Goal: Information Seeking & Learning: Learn about a topic

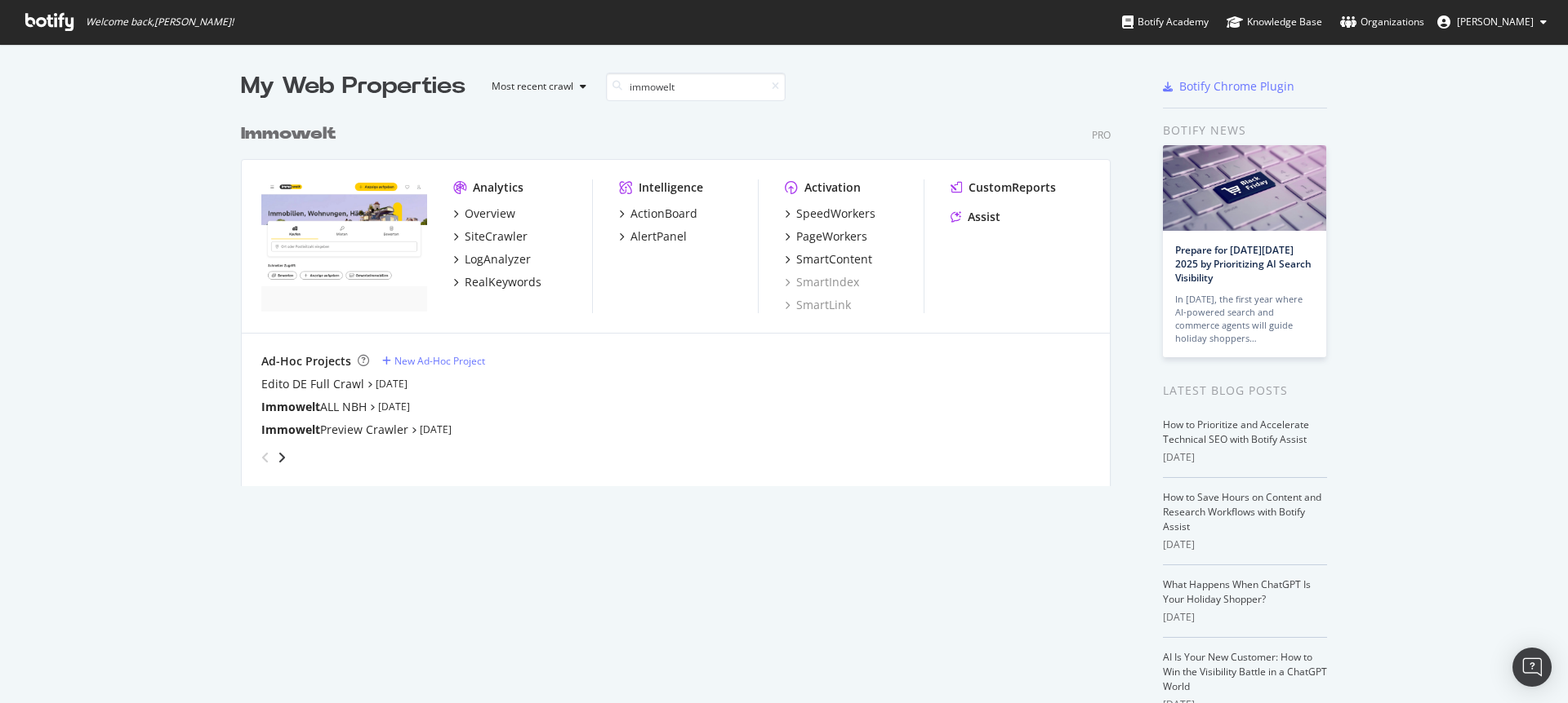
scroll to position [371, 870]
type input "immowelt"
click at [500, 239] on div "SiteCrawler" at bounding box center [496, 236] width 63 height 16
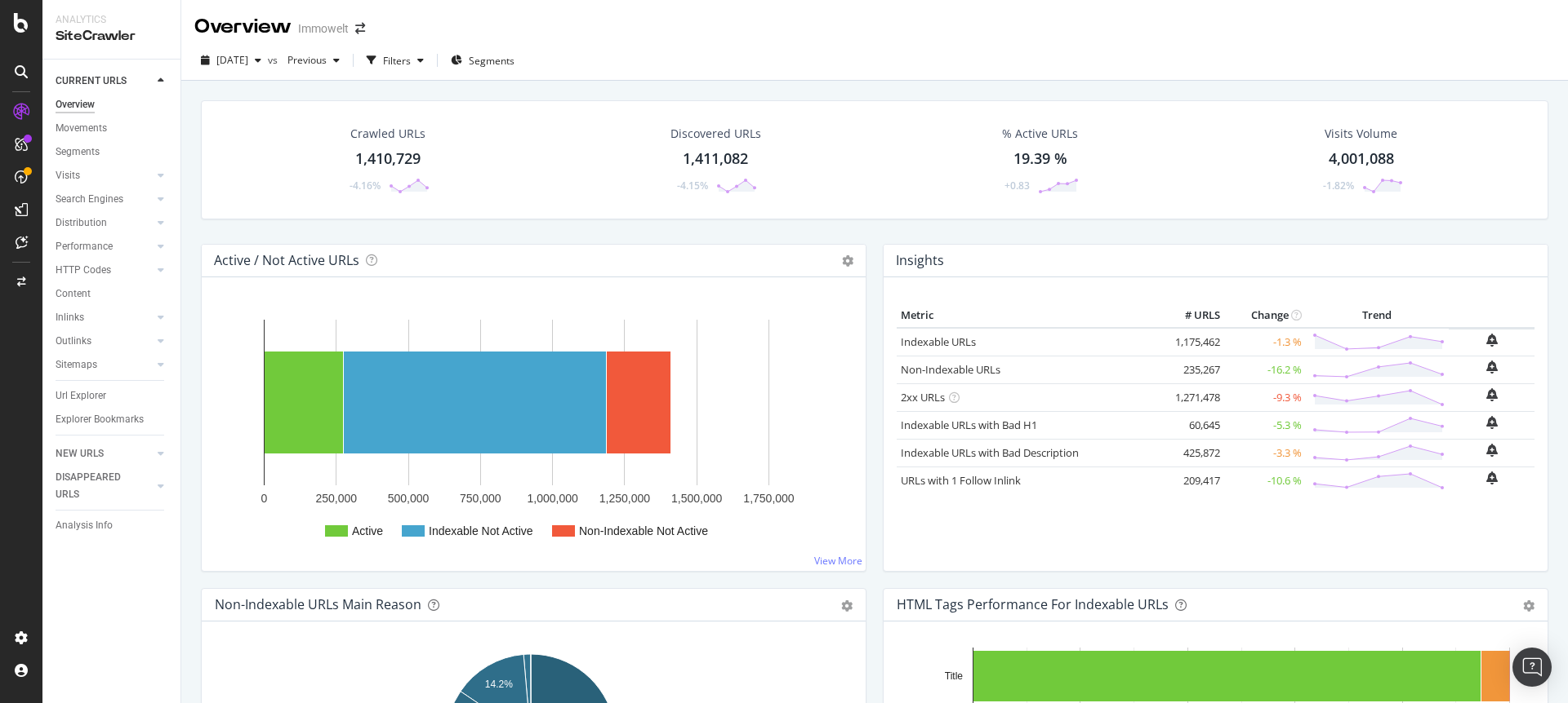
click at [387, 158] on div "1,410,729" at bounding box center [388, 159] width 65 height 21
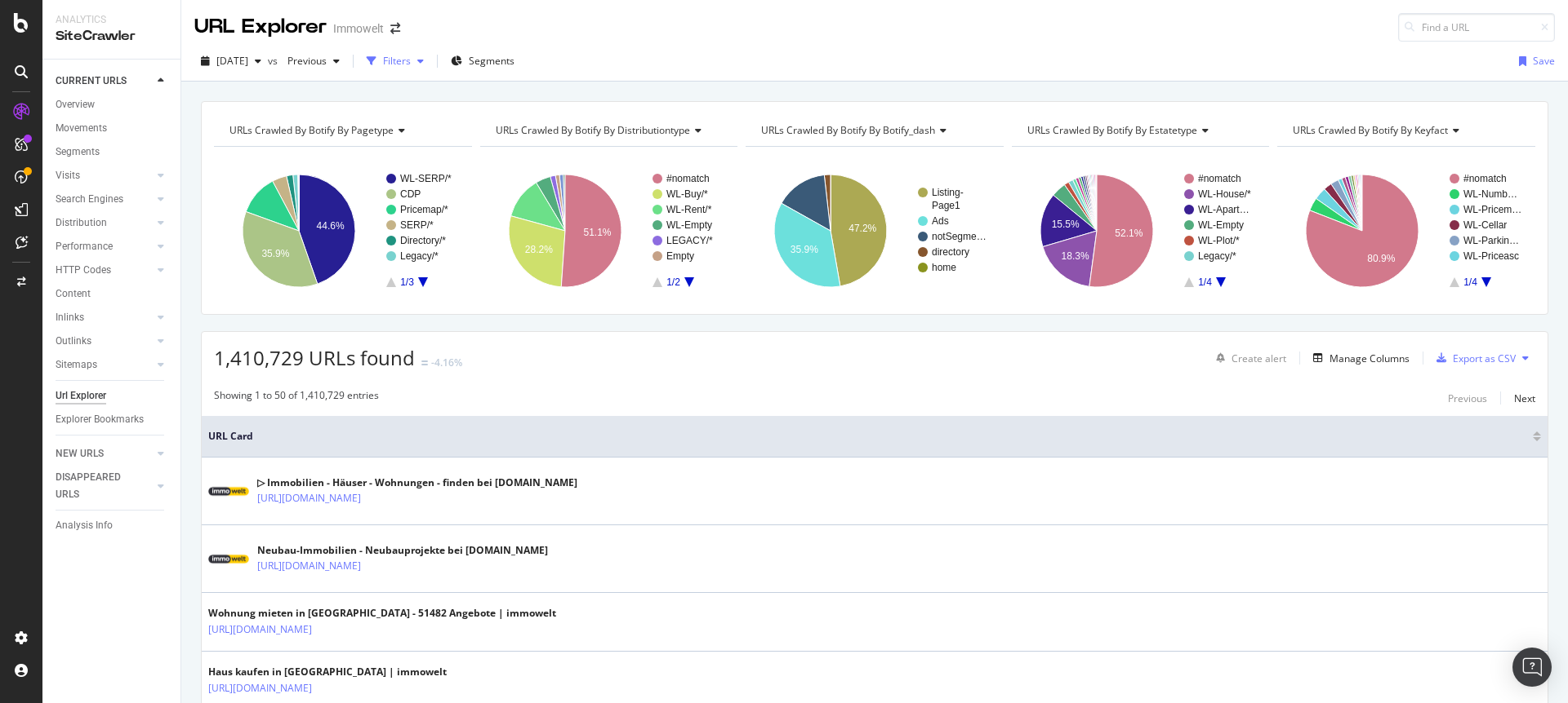
click at [410, 65] on div "Filters" at bounding box center [396, 61] width 27 height 14
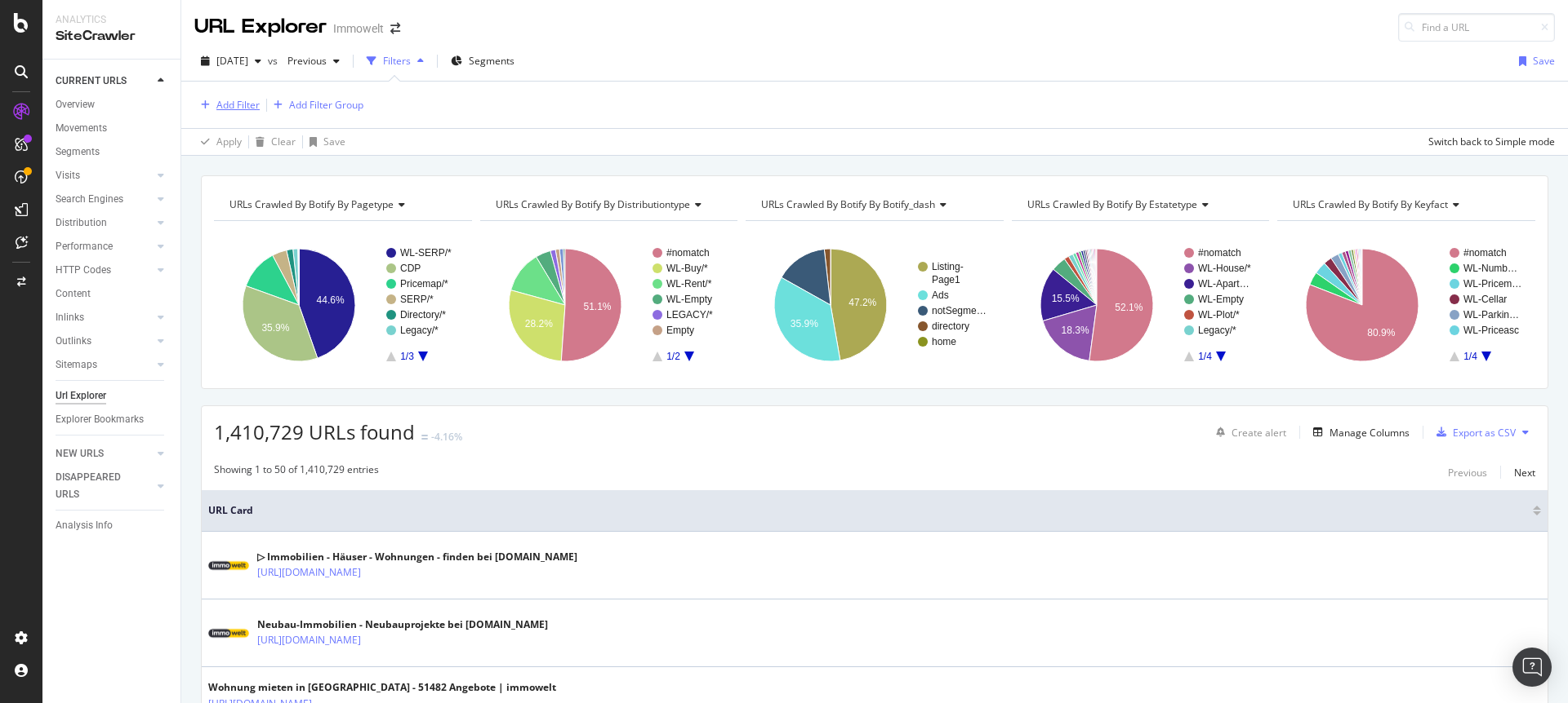
click at [246, 103] on div "Add Filter" at bounding box center [238, 104] width 44 height 14
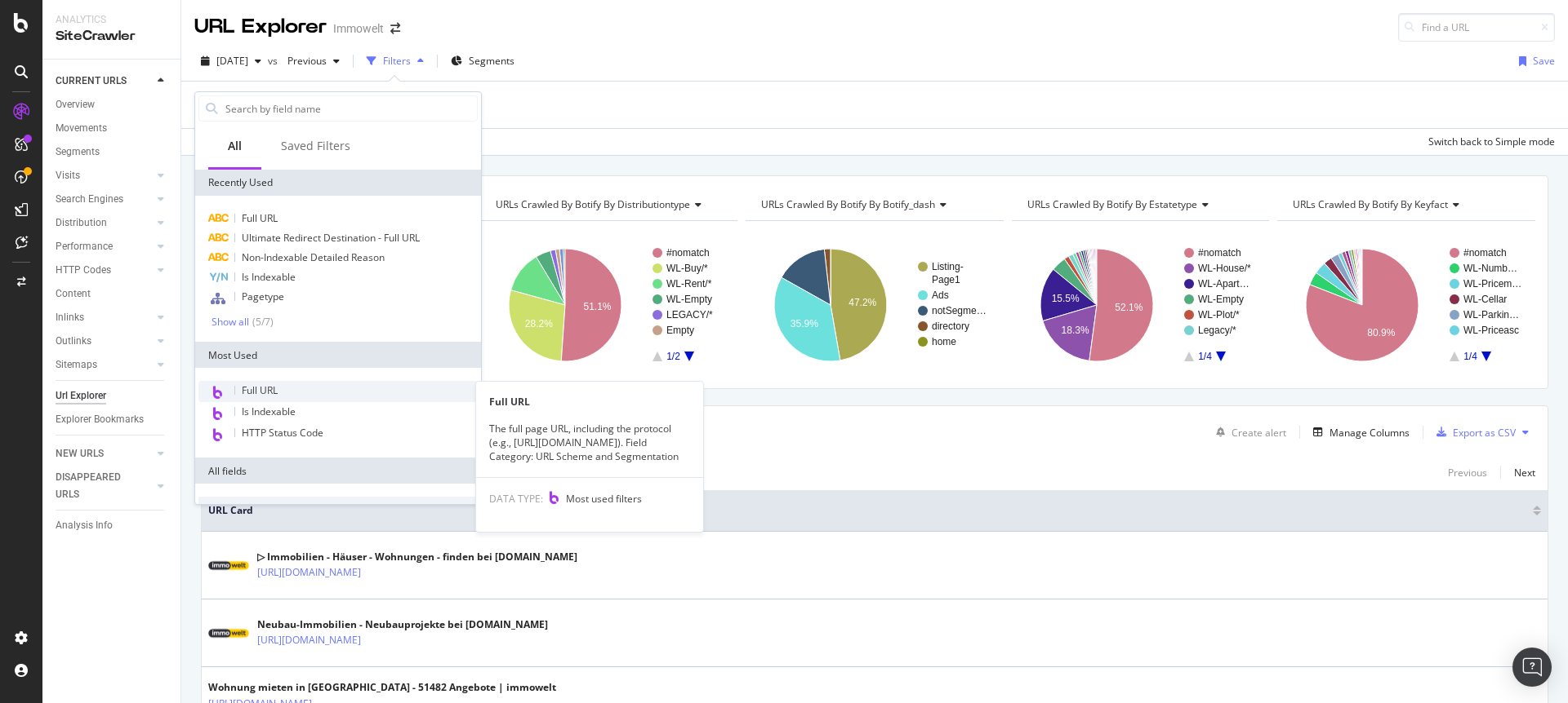
click at [264, 391] on span "Full URL" at bounding box center [260, 390] width 36 height 14
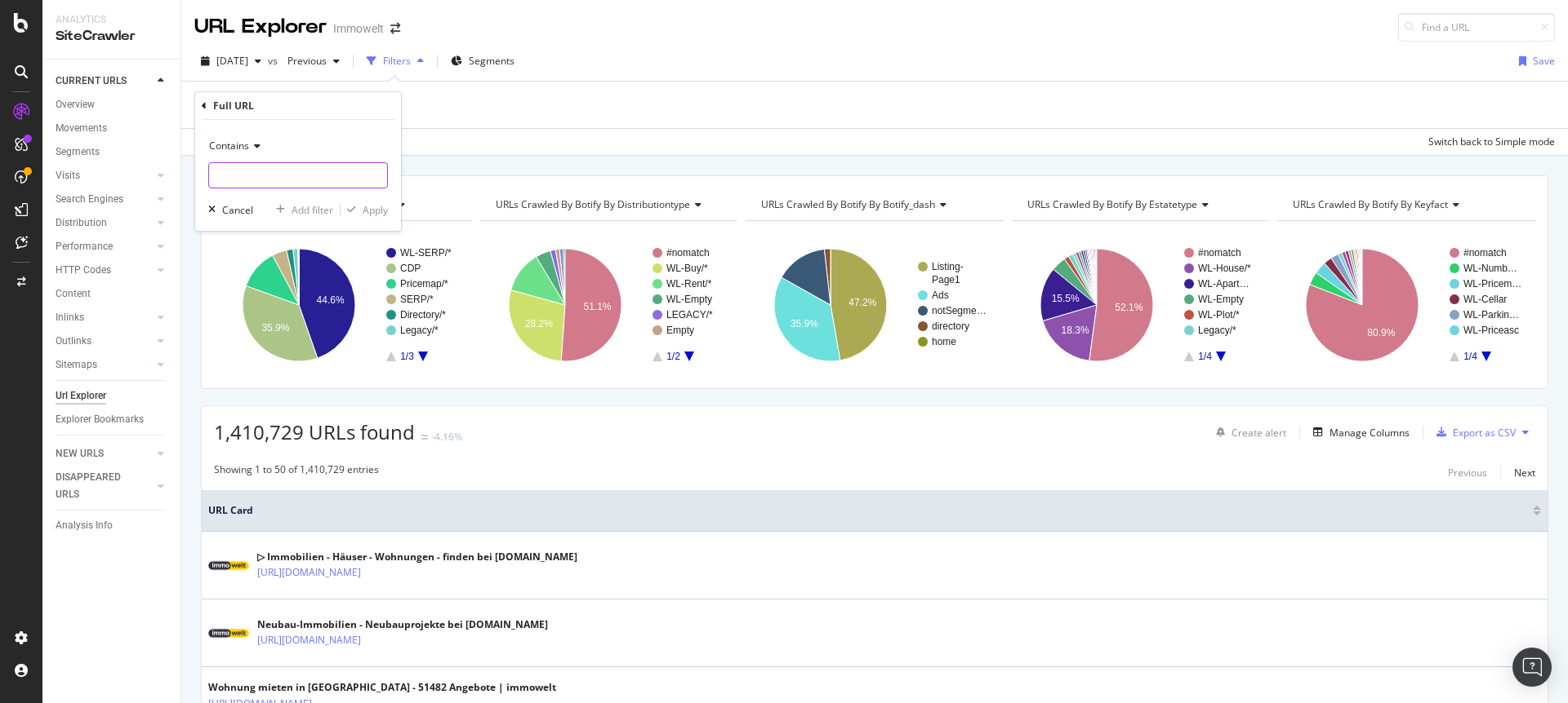
click at [294, 178] on input "text" at bounding box center [298, 175] width 178 height 27
paste input "/immobilienpreise/muenchen-maxvorstadt"
type input "/immobilienpreise/muenchen-maxvorstadt"
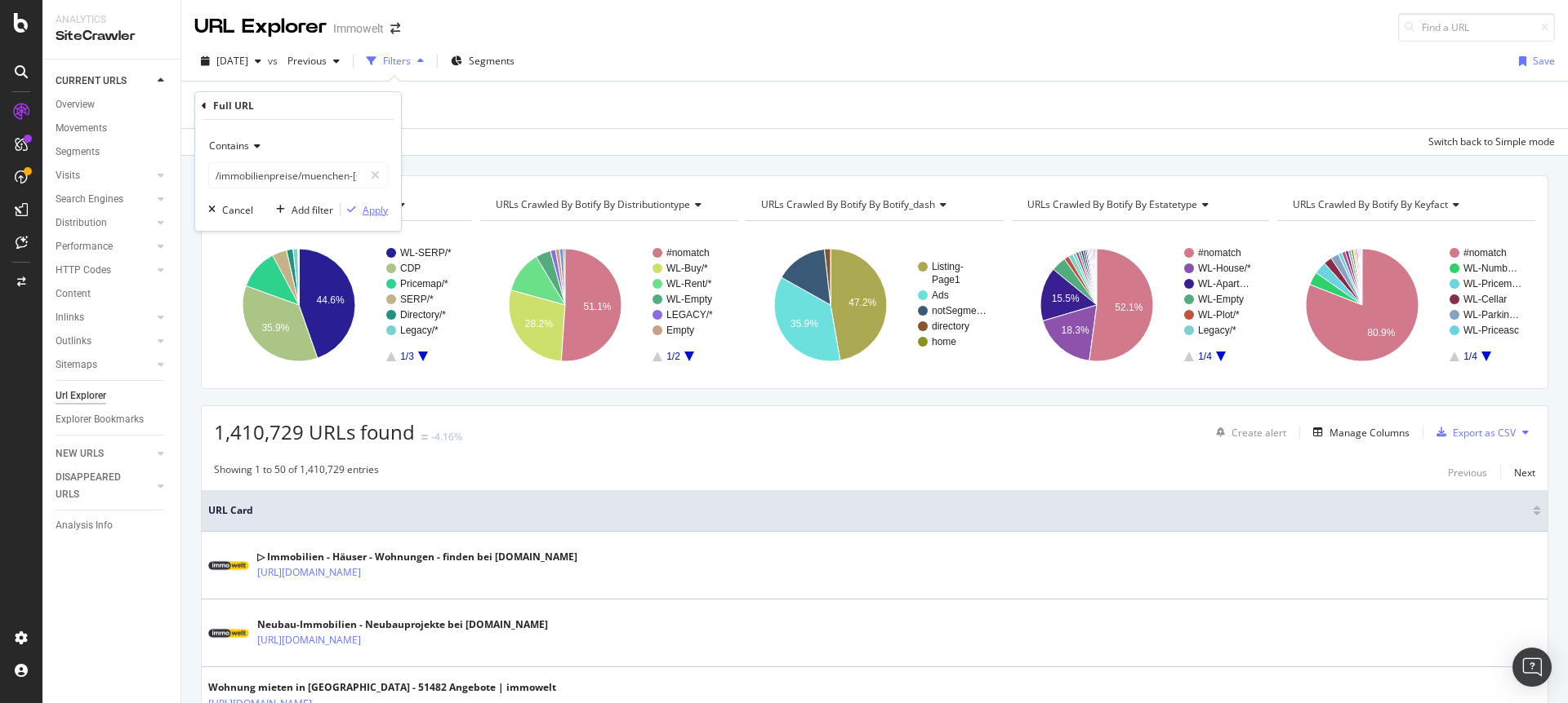
click at [363, 206] on div "Apply" at bounding box center [374, 209] width 26 height 14
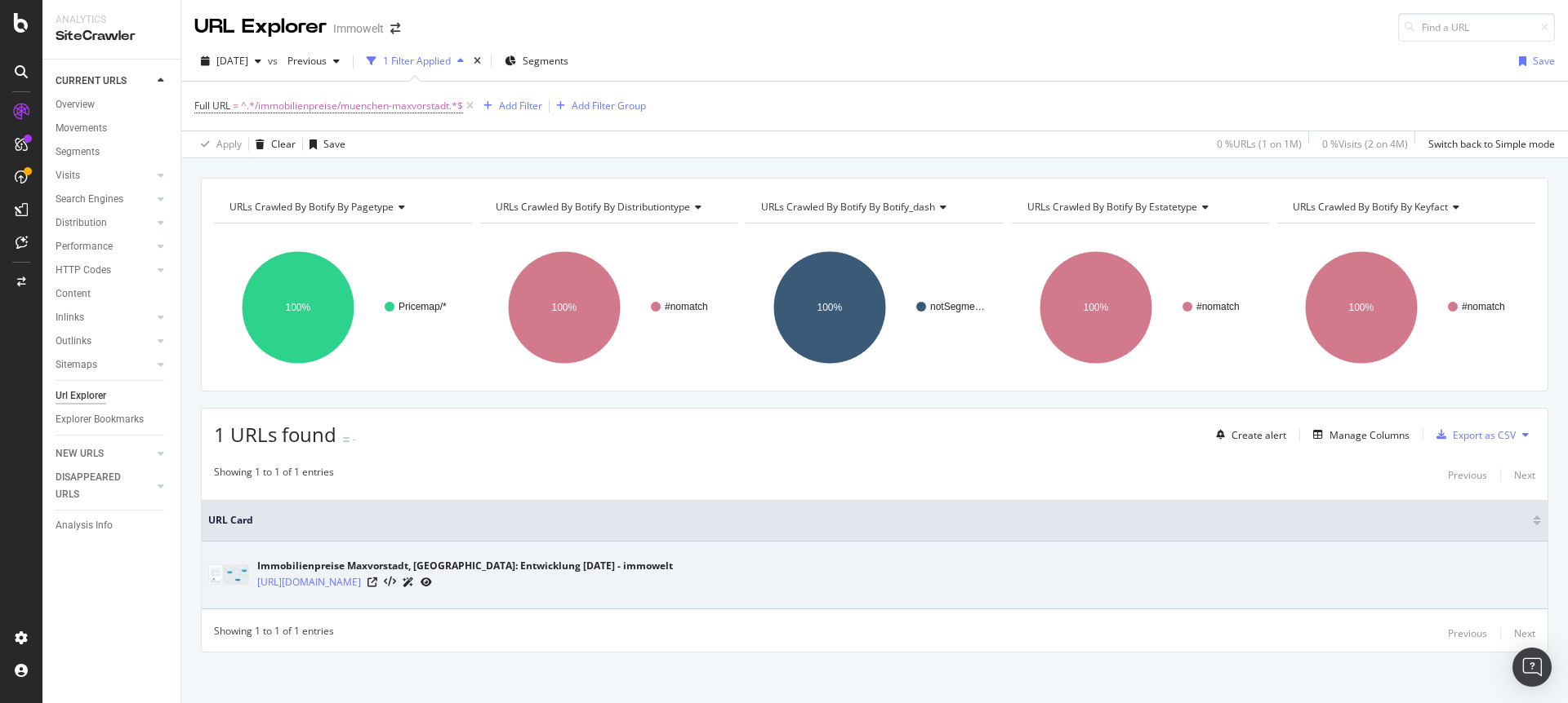
click at [432, 583] on icon at bounding box center [427, 583] width 11 height 9
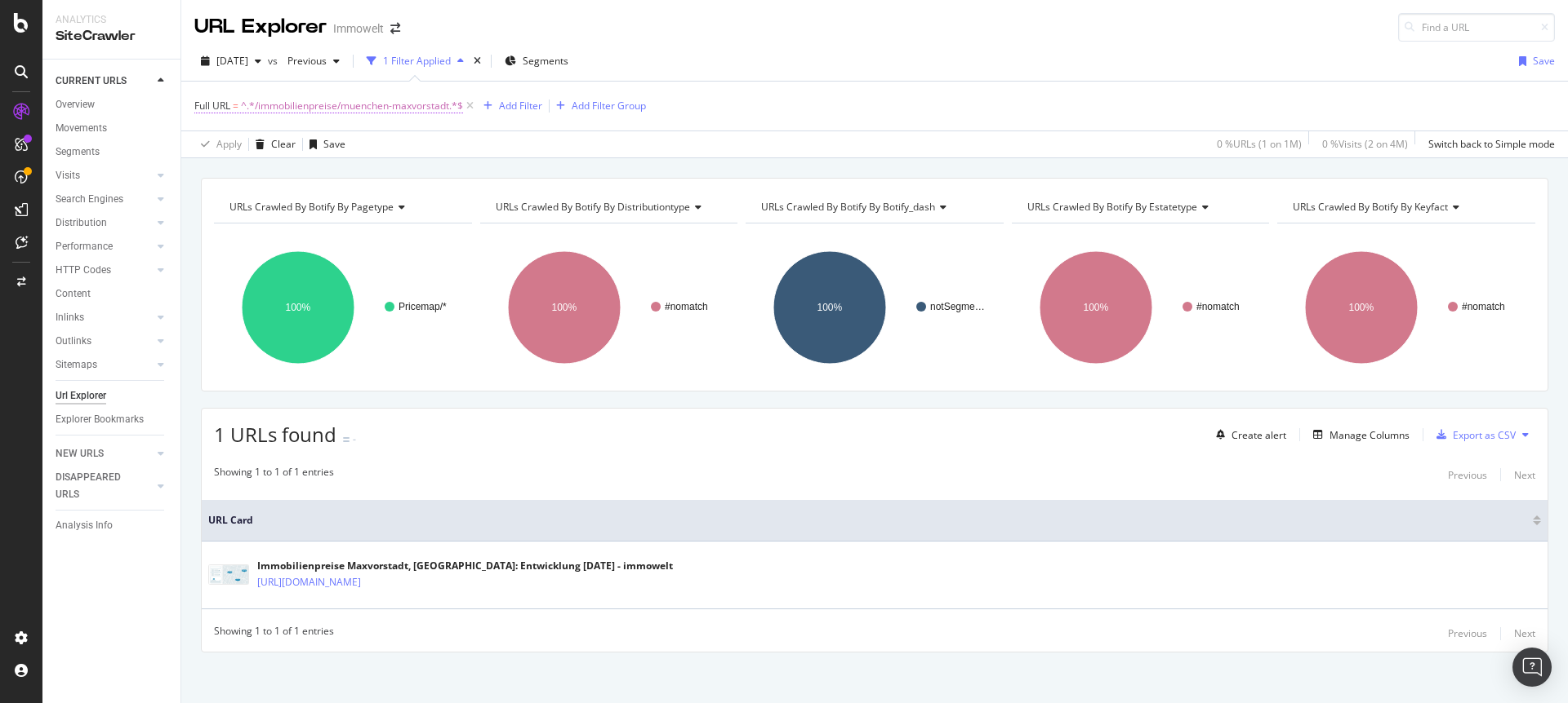
click at [424, 99] on span "^.*/immobilienpreise/muenchen-maxvorstadt.*$" at bounding box center [352, 106] width 222 height 23
click at [376, 174] on icon at bounding box center [374, 173] width 9 height 11
click at [304, 183] on input "text" at bounding box center [298, 174] width 178 height 27
paste input "[URL][DOMAIN_NAME]"
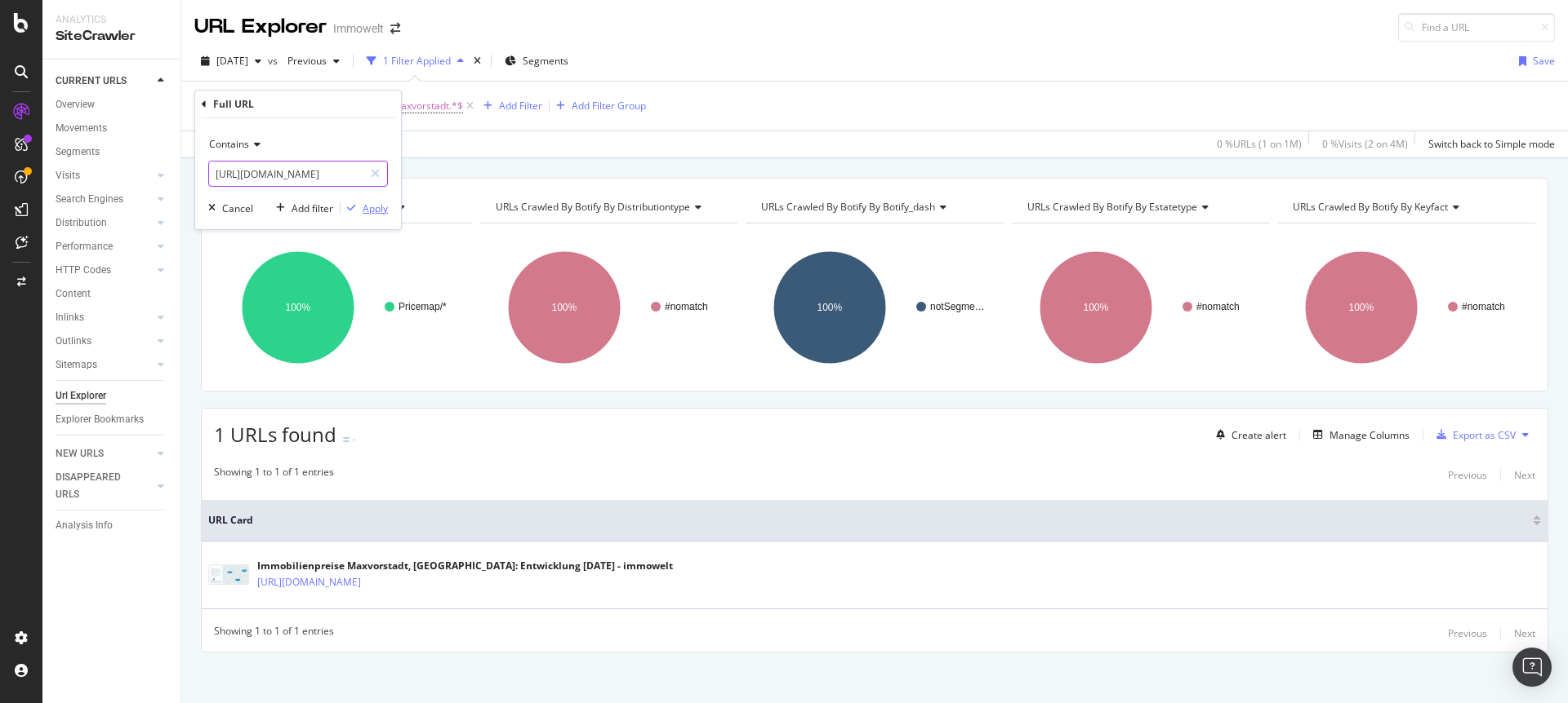
type input "[URL][DOMAIN_NAME]"
click at [368, 208] on div "Apply" at bounding box center [374, 208] width 26 height 14
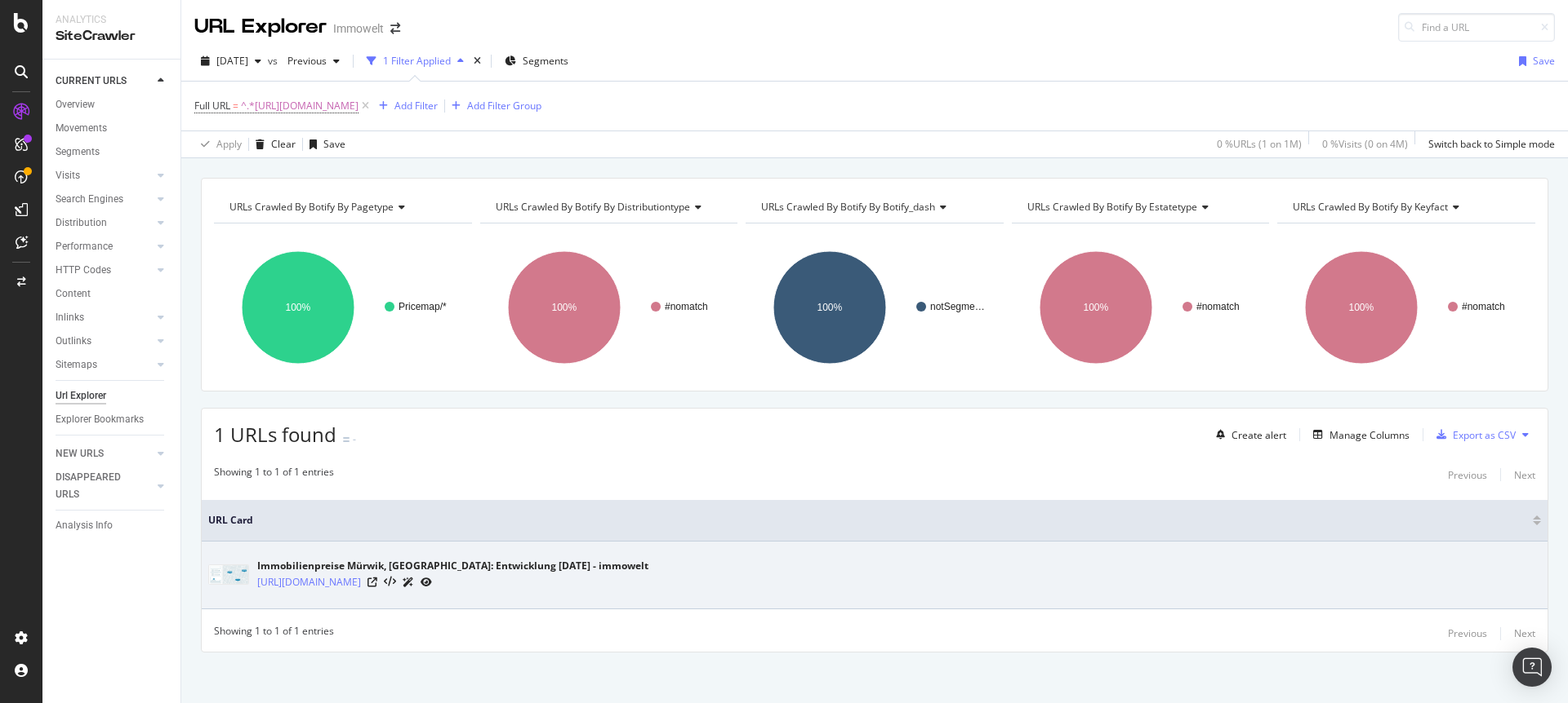
click at [432, 580] on icon at bounding box center [427, 583] width 11 height 9
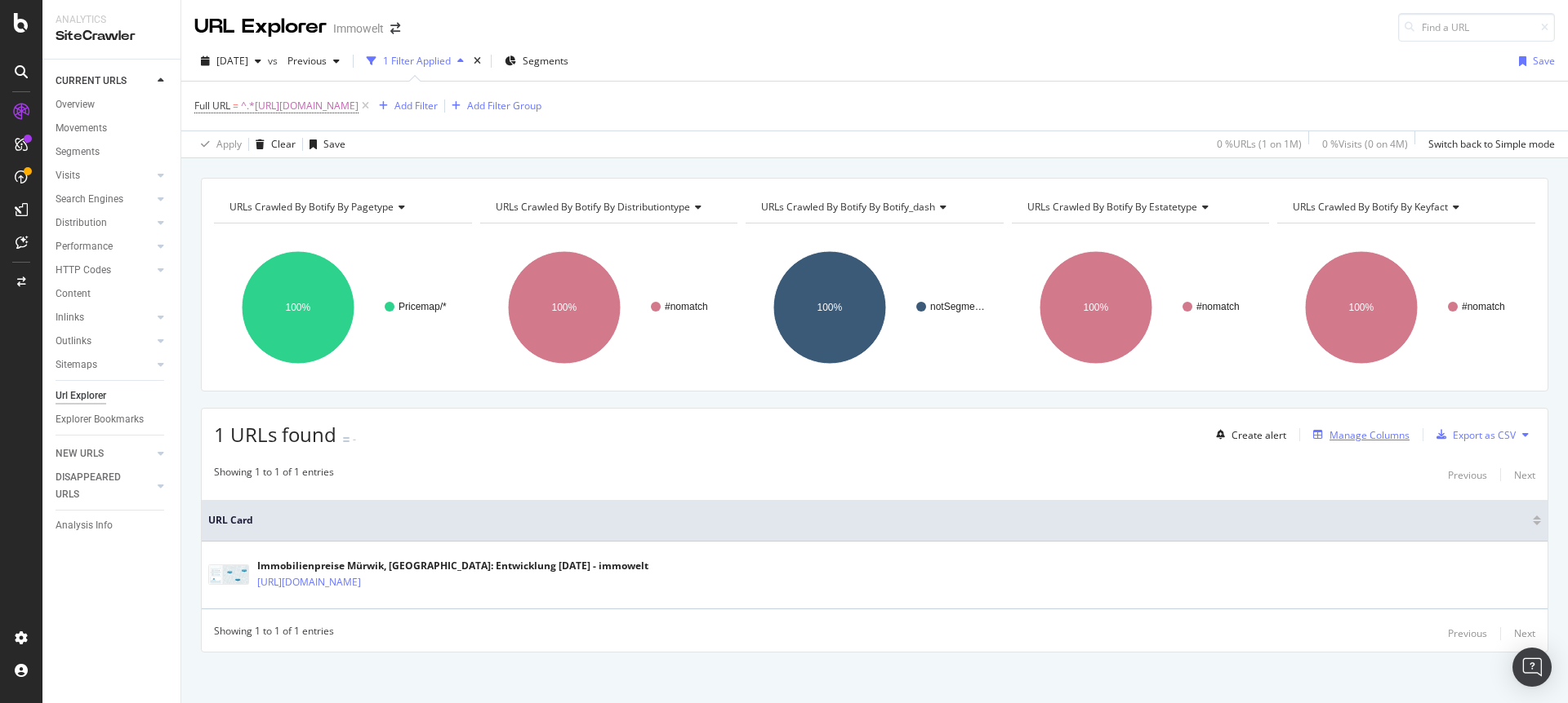
click at [1358, 429] on div "Manage Columns" at bounding box center [1369, 435] width 80 height 14
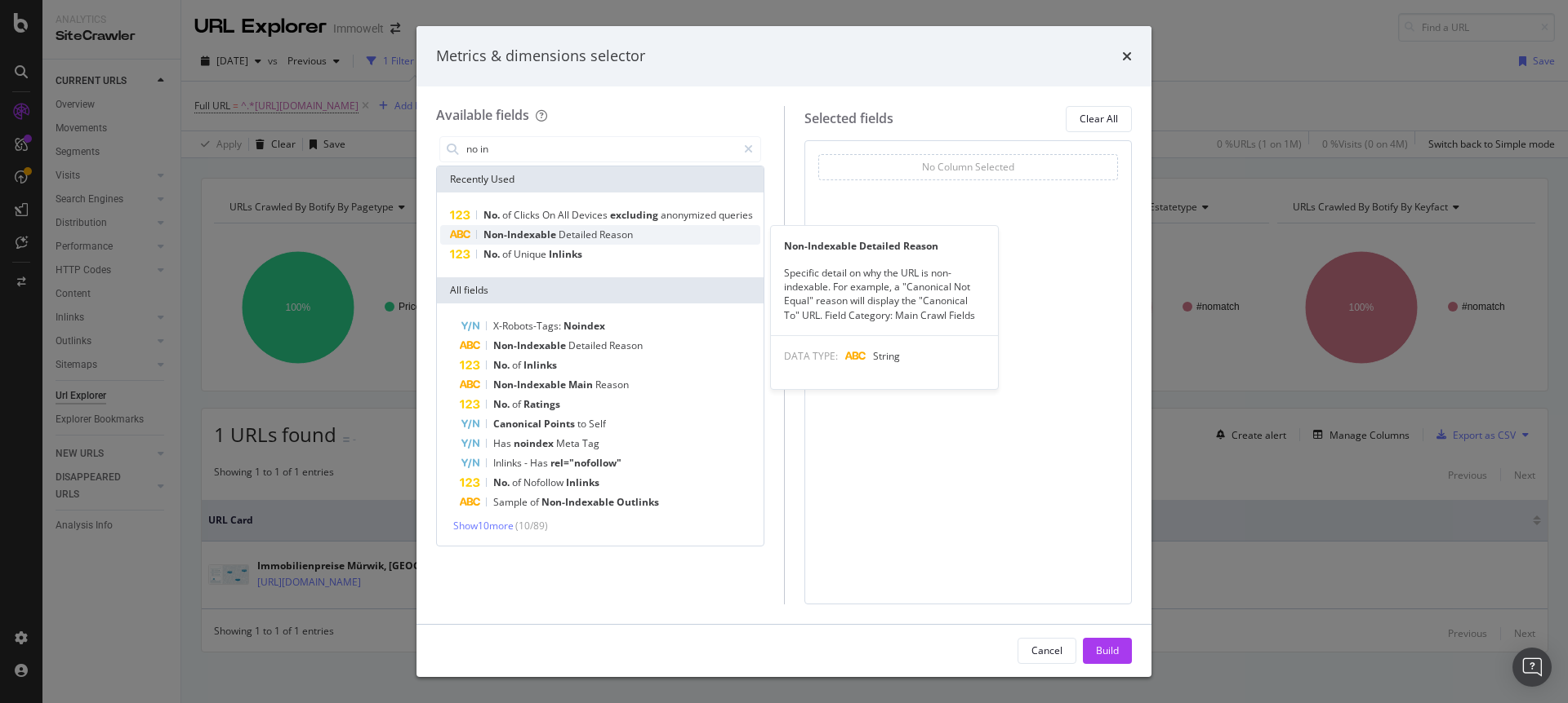
type input "no in"
click at [586, 236] on span "Detailed" at bounding box center [578, 234] width 41 height 14
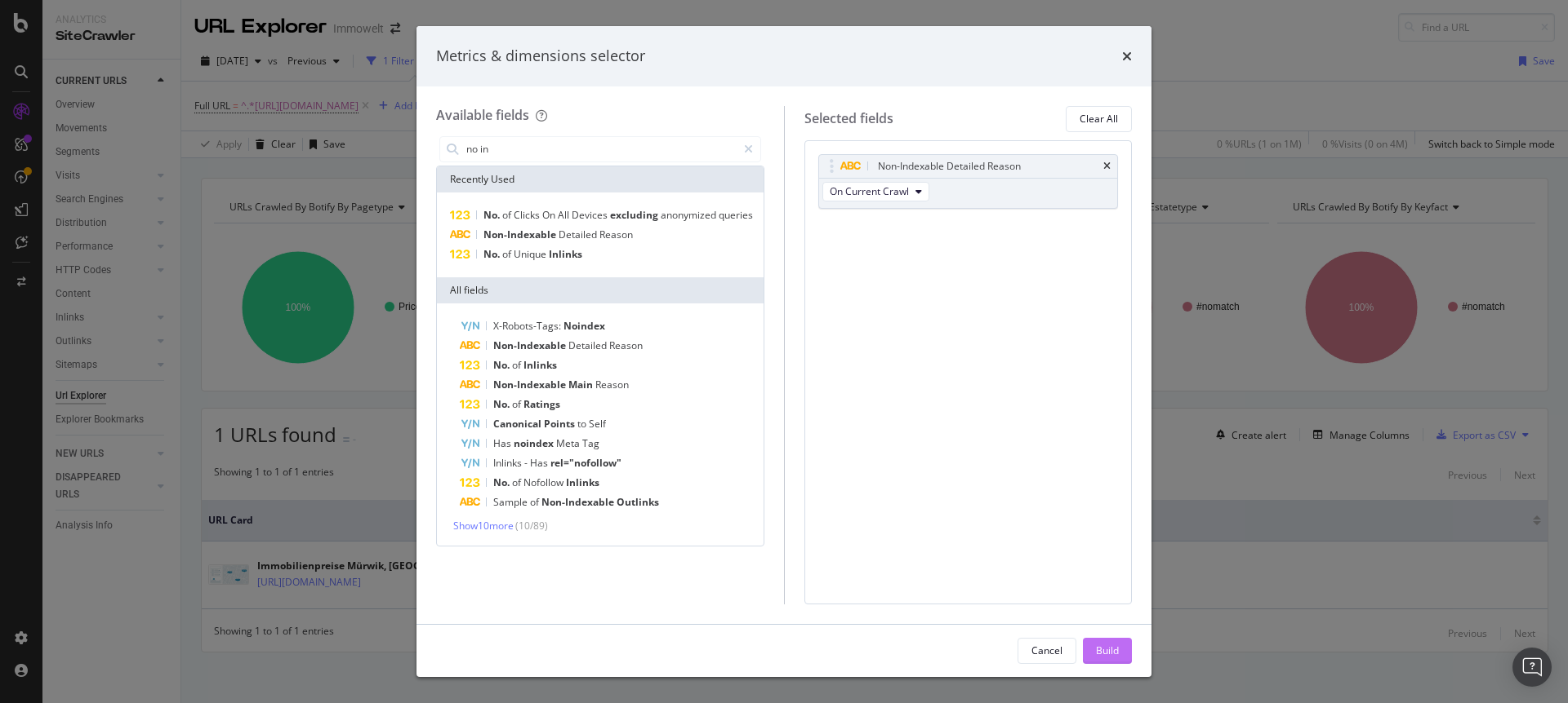
click at [1111, 661] on div "Build" at bounding box center [1107, 651] width 23 height 25
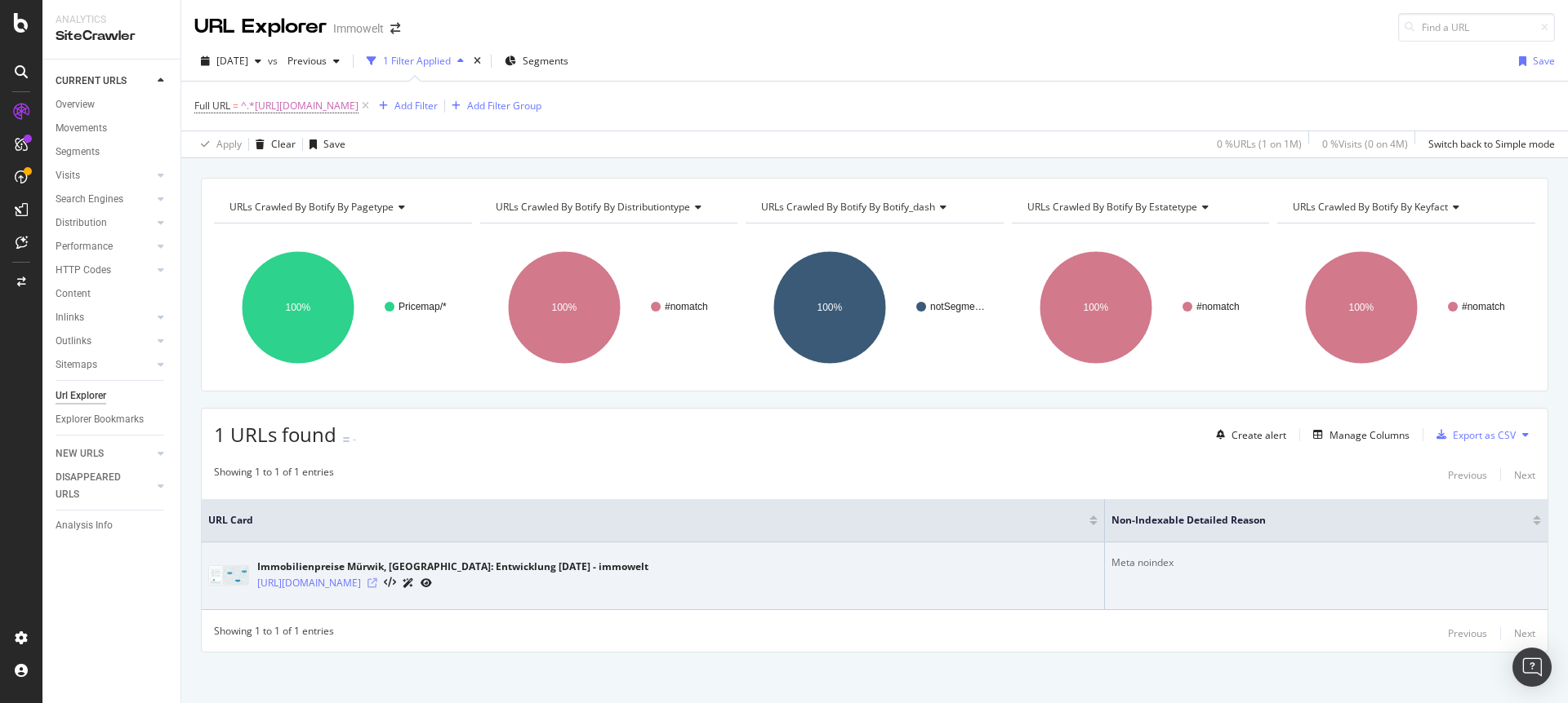
click at [377, 584] on icon at bounding box center [373, 584] width 9 height 9
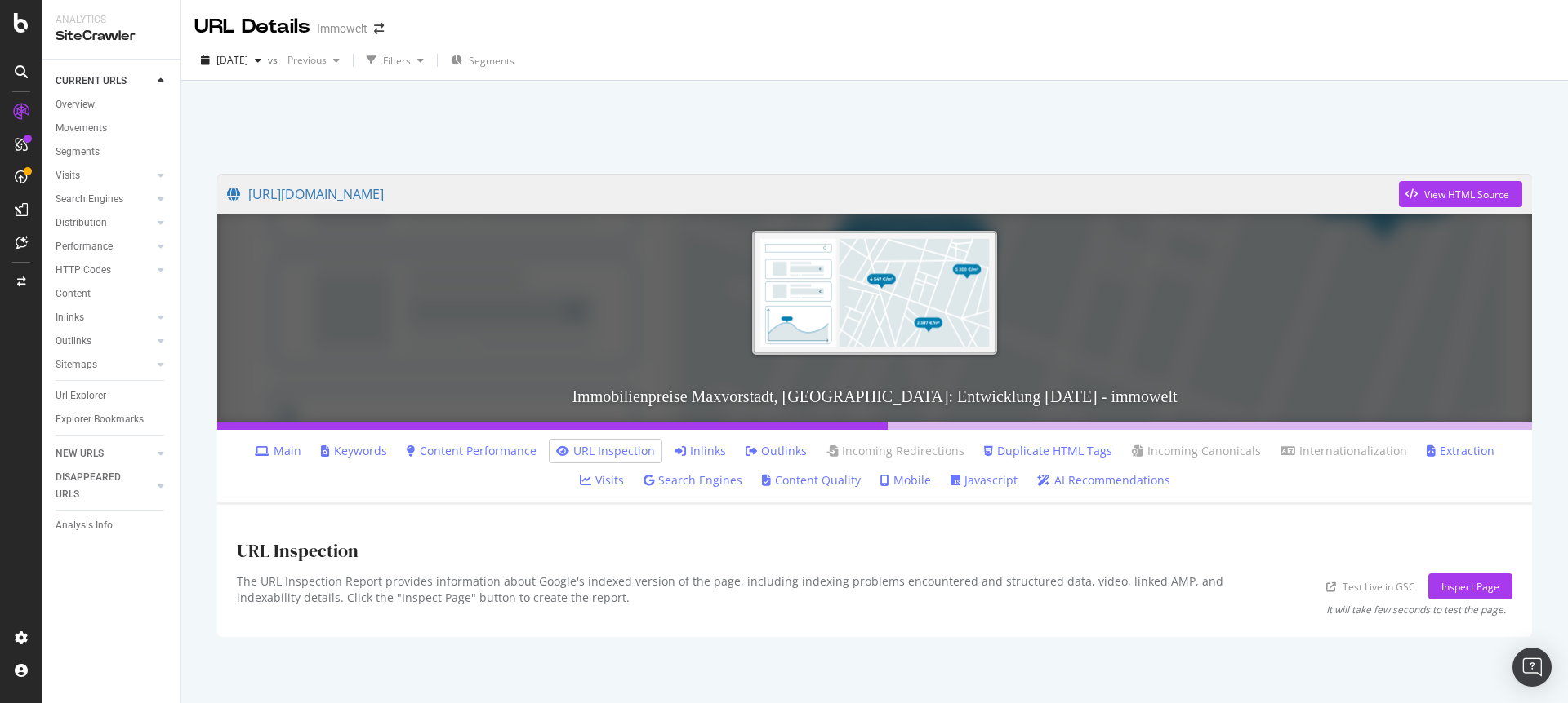
click at [674, 451] on link "Inlinks" at bounding box center [700, 451] width 51 height 16
click at [674, 450] on link "Inlinks" at bounding box center [700, 451] width 51 height 16
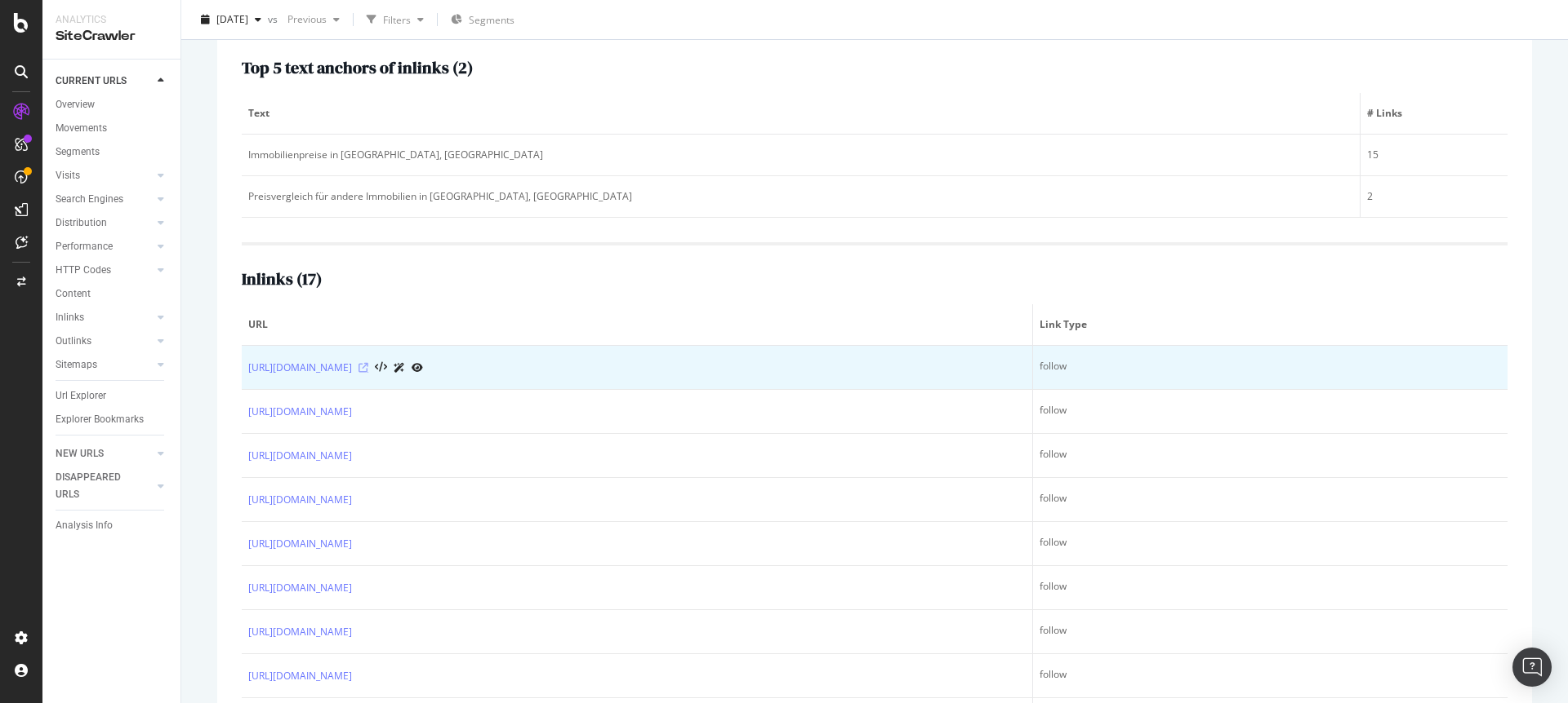
click at [368, 369] on icon at bounding box center [363, 368] width 9 height 9
